Goal: Navigation & Orientation: Find specific page/section

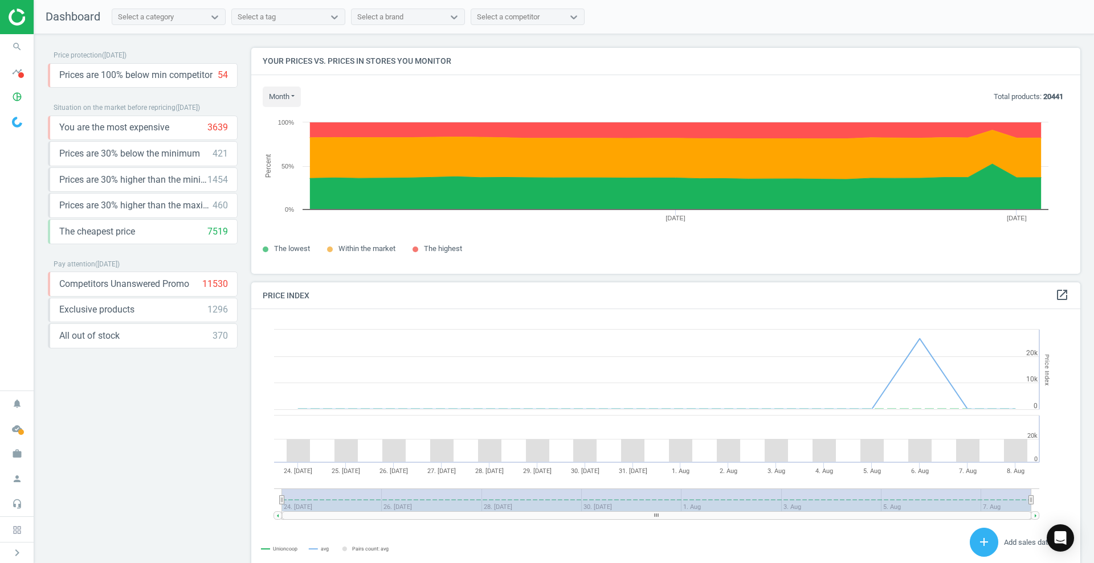
scroll to position [284, 840]
click at [22, 15] on img at bounding box center [49, 17] width 81 height 17
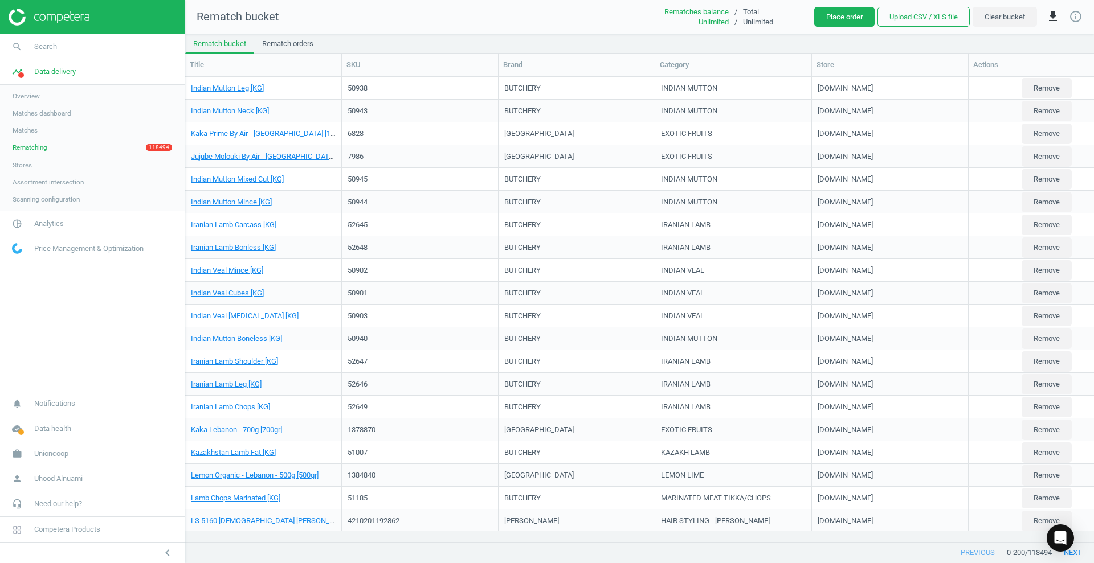
scroll to position [443, 898]
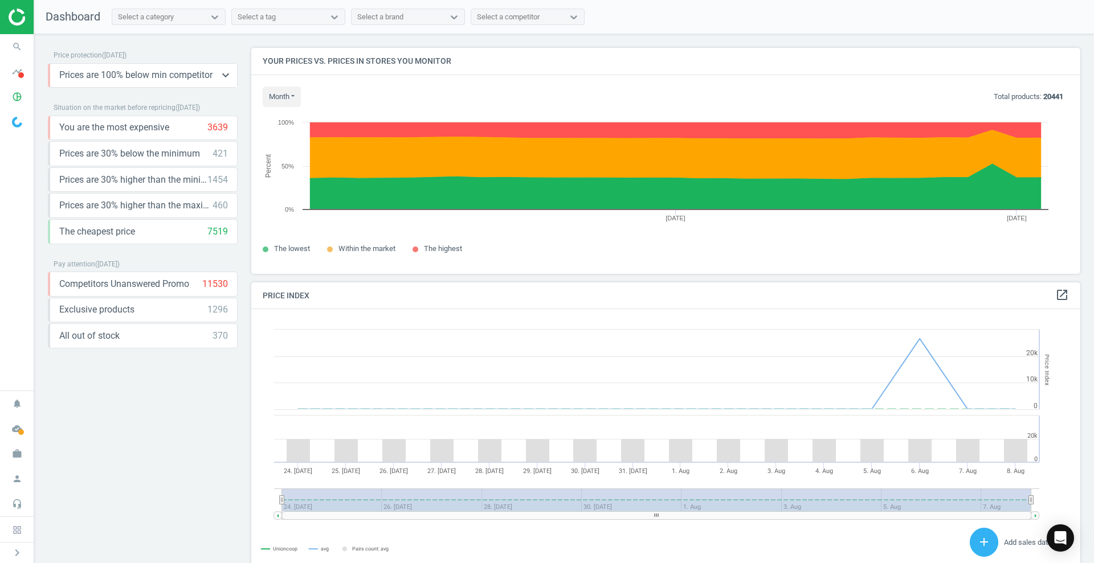
scroll to position [284, 840]
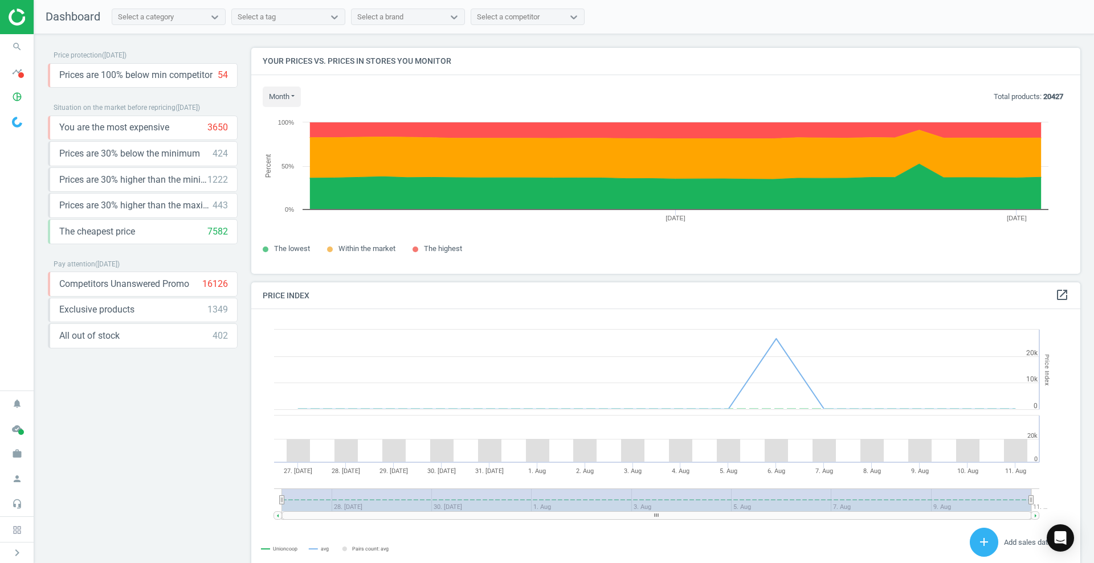
scroll to position [248, 840]
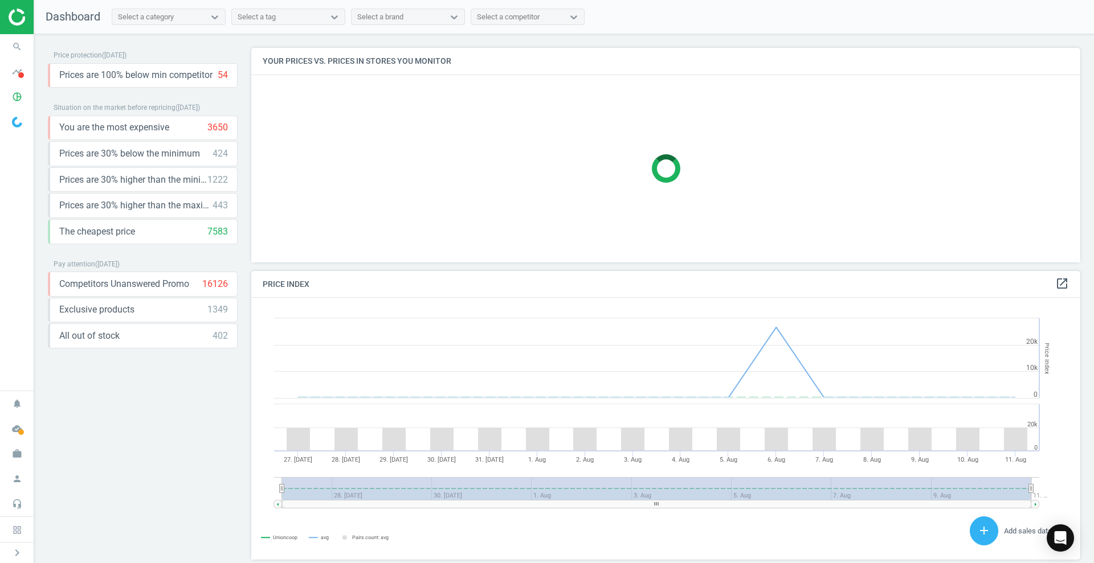
scroll to position [248, 840]
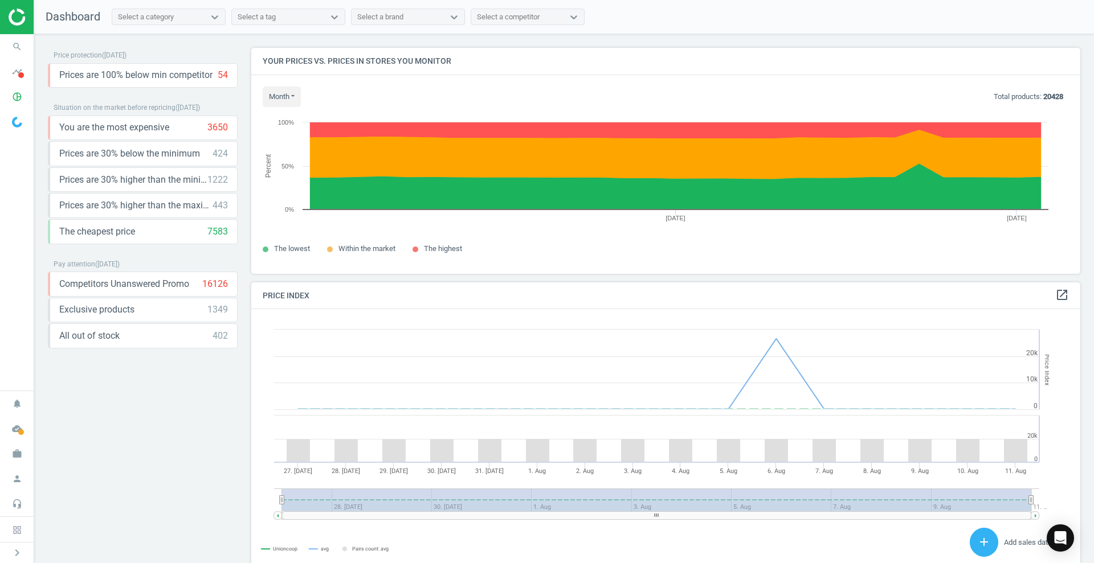
scroll to position [284, 840]
